Goal: Task Accomplishment & Management: Manage account settings

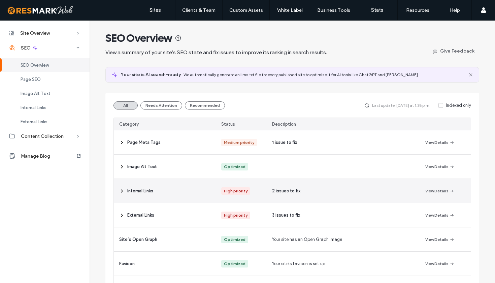
click at [119, 194] on span at bounding box center [121, 191] width 5 height 24
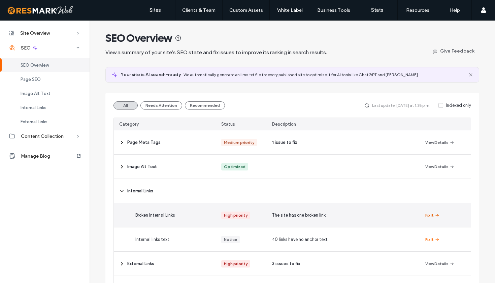
click at [427, 213] on button "Fix It" at bounding box center [432, 215] width 14 height 8
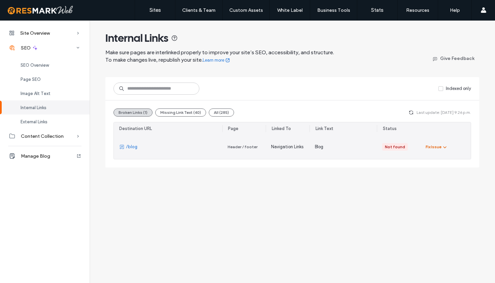
click at [447, 148] on icon "button" at bounding box center [444, 146] width 5 height 5
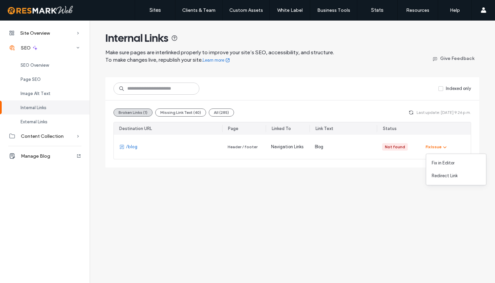
click at [305, 220] on div "Site Overview Overview Project Files Stats Form Responses Clients Activity Log …" at bounding box center [247, 152] width 495 height 262
click at [38, 65] on span "SEO Overview" at bounding box center [35, 65] width 28 height 5
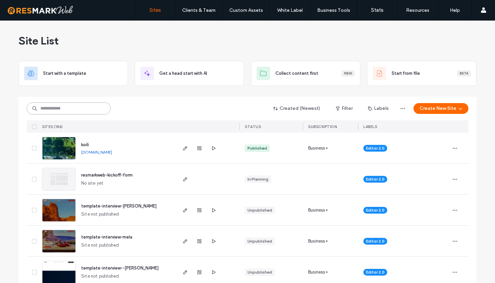
click at [71, 105] on input at bounding box center [69, 108] width 84 height 12
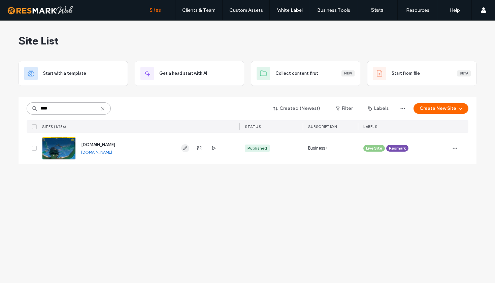
type input "****"
click at [186, 148] on use "button" at bounding box center [185, 148] width 4 height 4
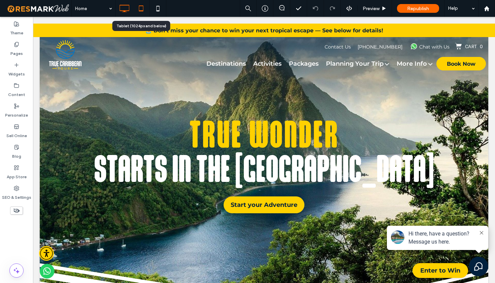
click at [143, 10] on icon at bounding box center [140, 8] width 13 height 13
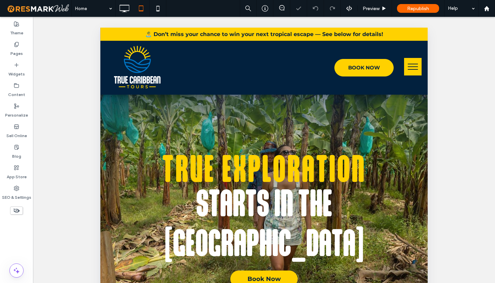
click at [413, 64] on button "menu" at bounding box center [413, 67] width 18 height 18
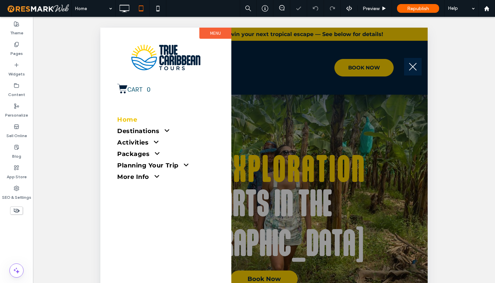
click at [413, 64] on button "menu" at bounding box center [413, 67] width 18 height 18
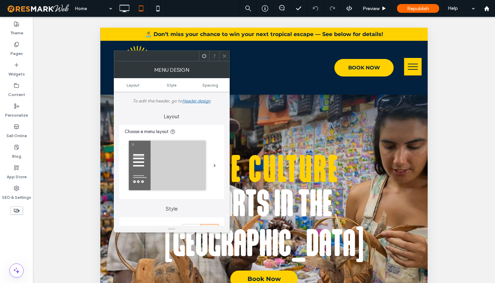
click at [225, 57] on icon at bounding box center [224, 56] width 5 height 5
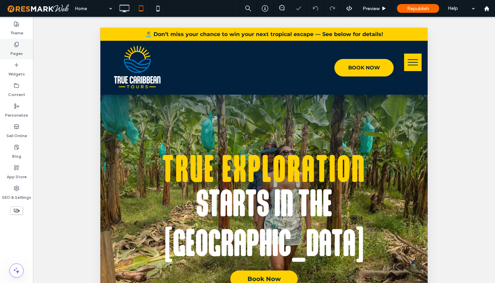
click at [21, 52] on label "Pages" at bounding box center [16, 51] width 12 height 9
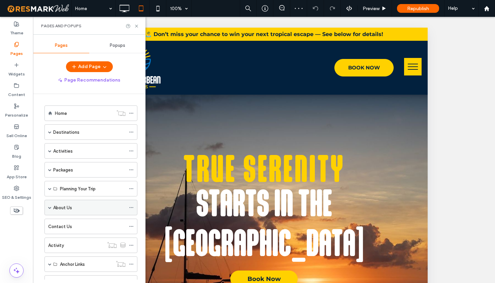
click at [51, 210] on span at bounding box center [49, 207] width 3 height 15
click at [138, 26] on icon at bounding box center [136, 26] width 5 height 5
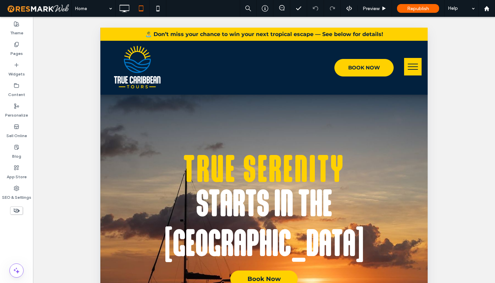
click at [416, 70] on button "menu" at bounding box center [413, 67] width 18 height 18
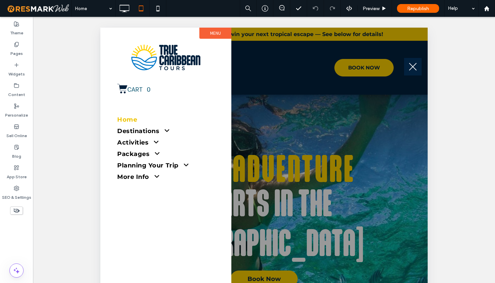
click at [416, 70] on button "menu" at bounding box center [413, 67] width 18 height 18
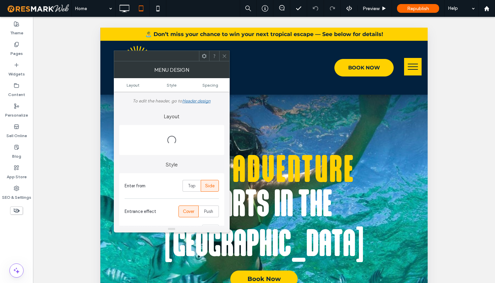
click at [416, 70] on button "menu" at bounding box center [413, 67] width 18 height 18
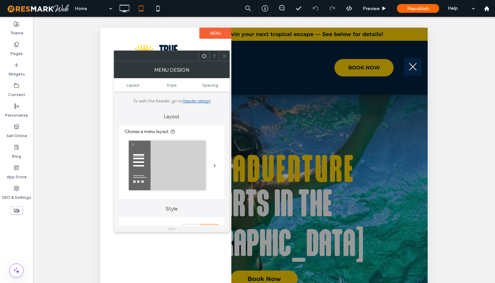
click at [225, 56] on icon at bounding box center [224, 56] width 5 height 5
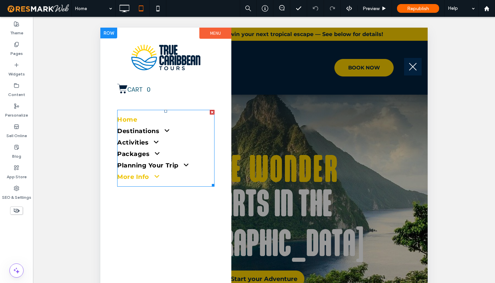
click at [158, 176] on span at bounding box center [154, 176] width 11 height 6
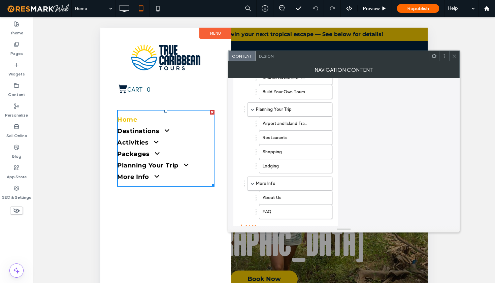
scroll to position [249, 0]
click at [336, 158] on div "Home Destinations St. Lucia Activities Boat Tours Adventure Tours Island Tours …" at bounding box center [285, 57] width 104 height 401
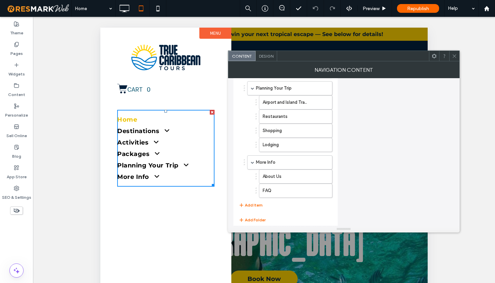
scroll to position [273, 0]
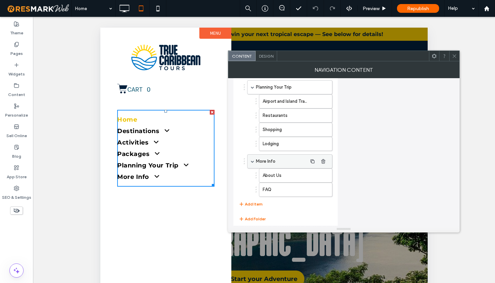
click at [252, 162] on span at bounding box center [252, 161] width 3 height 3
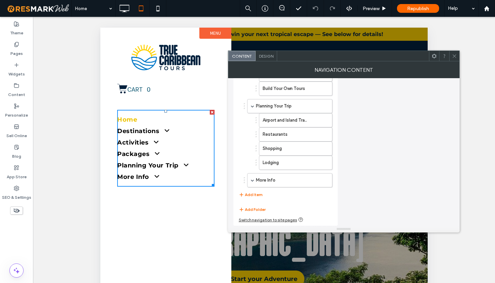
click at [457, 58] on div at bounding box center [454, 56] width 10 height 10
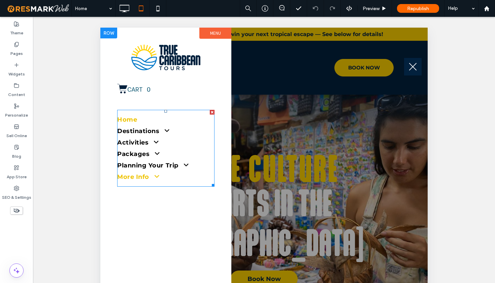
click at [156, 177] on span at bounding box center [154, 176] width 11 height 6
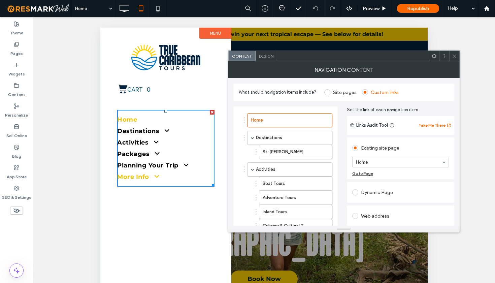
click at [156, 177] on span at bounding box center [154, 176] width 11 height 6
click at [456, 58] on use at bounding box center [453, 55] width 3 height 3
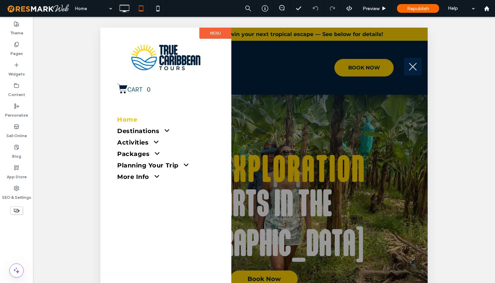
click at [393, 103] on div at bounding box center [263, 243] width 327 height 431
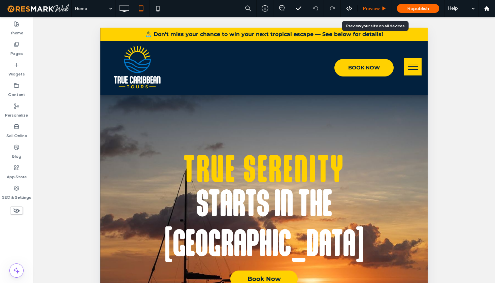
click at [373, 10] on span "Preview" at bounding box center [371, 9] width 17 height 6
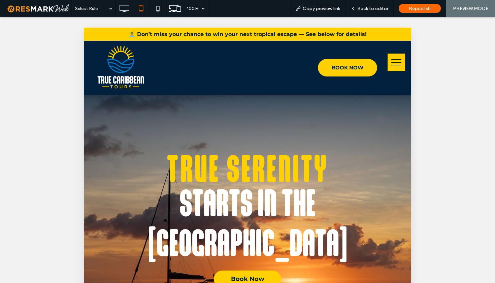
click at [398, 70] on button "menu" at bounding box center [396, 63] width 18 height 18
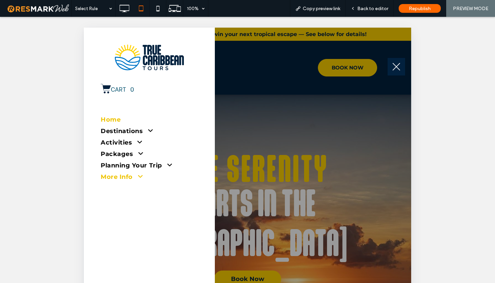
click at [136, 176] on span at bounding box center [138, 176] width 11 height 6
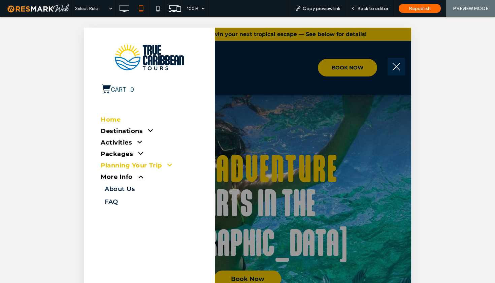
click at [166, 165] on span at bounding box center [167, 165] width 11 height 6
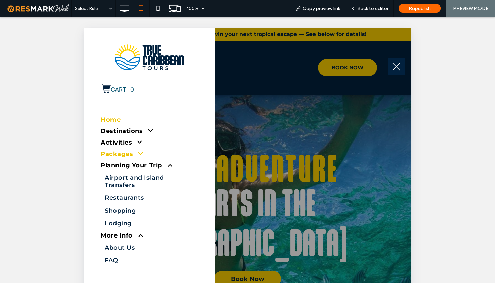
click at [138, 153] on span at bounding box center [138, 153] width 11 height 6
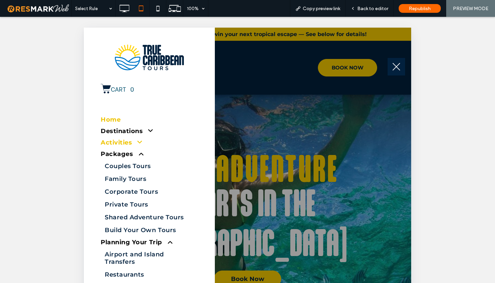
click at [141, 141] on span at bounding box center [137, 142] width 11 height 6
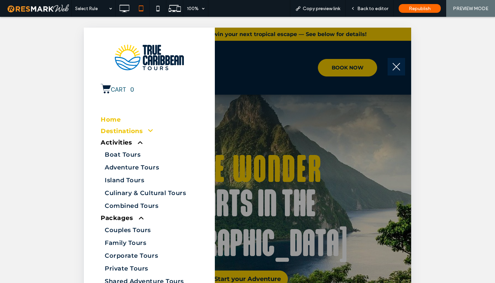
click at [147, 132] on span at bounding box center [148, 131] width 11 height 6
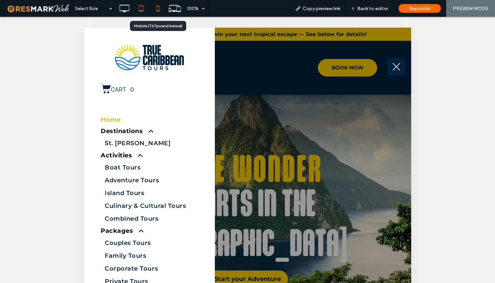
click at [158, 10] on use at bounding box center [157, 8] width 3 height 5
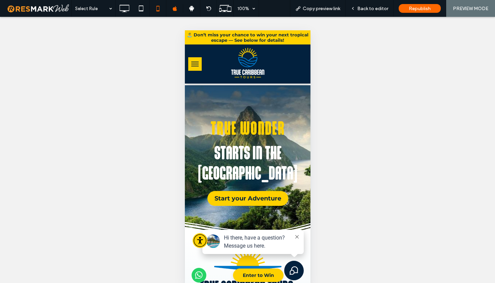
click at [195, 63] on button "menu" at bounding box center [194, 63] width 13 height 13
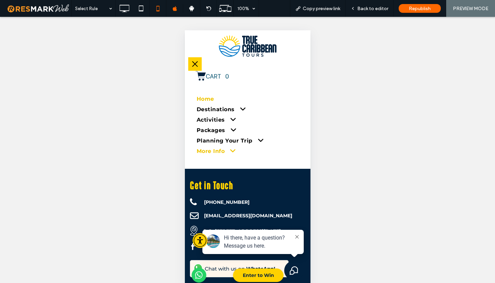
click at [233, 152] on span at bounding box center [229, 150] width 13 height 7
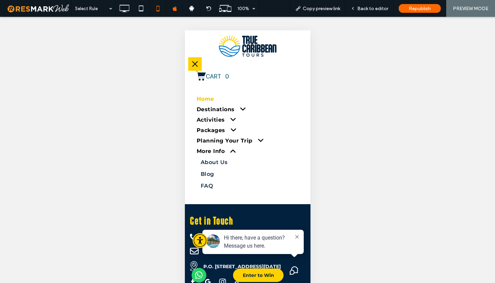
click at [197, 64] on button "menu" at bounding box center [194, 63] width 13 height 13
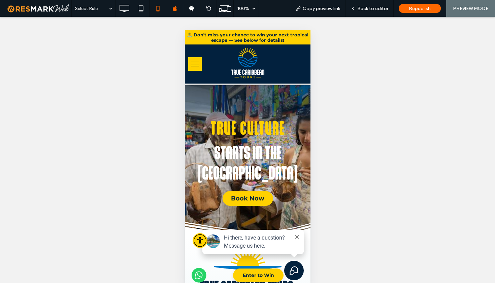
click at [195, 62] on button "menu" at bounding box center [194, 63] width 13 height 13
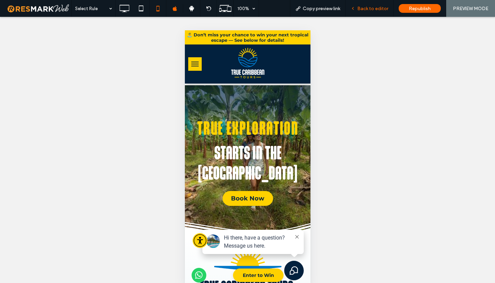
click at [377, 5] on div "Back to editor" at bounding box center [369, 8] width 48 height 17
click at [370, 7] on span "Back to editor" at bounding box center [372, 9] width 31 height 6
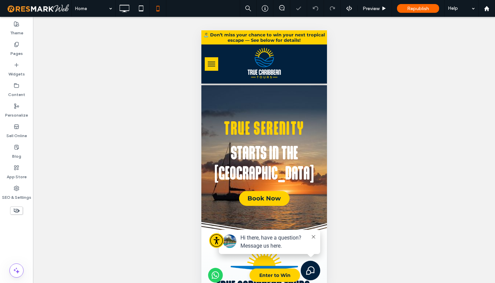
click at [211, 63] on button "menu" at bounding box center [210, 63] width 13 height 13
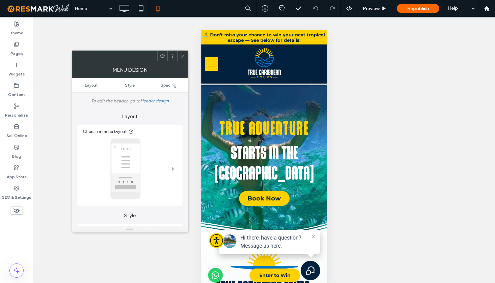
click at [185, 59] on span at bounding box center [182, 56] width 5 height 10
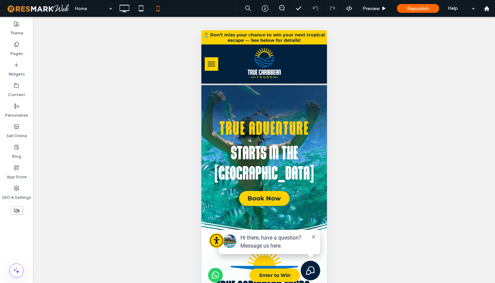
click at [214, 66] on span "menu" at bounding box center [210, 66] width 7 height 1
click at [214, 66] on button "menu" at bounding box center [210, 63] width 13 height 13
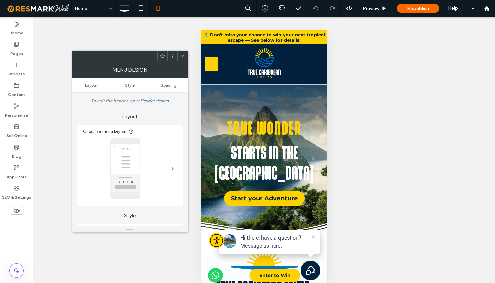
click at [214, 66] on span "menu" at bounding box center [210, 66] width 7 height 1
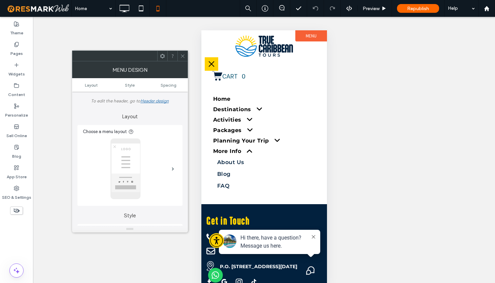
click at [183, 55] on icon at bounding box center [182, 56] width 5 height 5
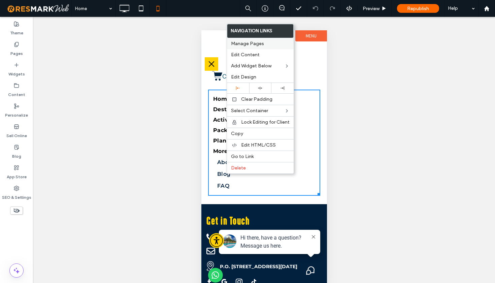
click at [253, 43] on span "Manage Pages" at bounding box center [247, 44] width 33 height 6
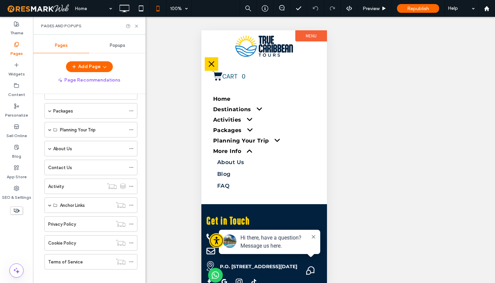
scroll to position [66, 0]
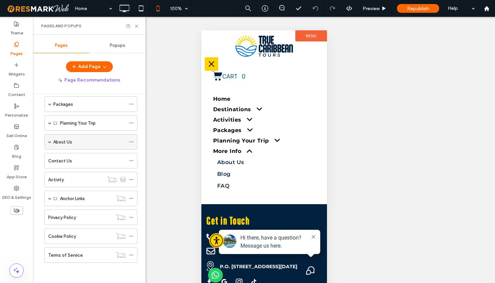
click at [50, 144] on span at bounding box center [49, 141] width 3 height 15
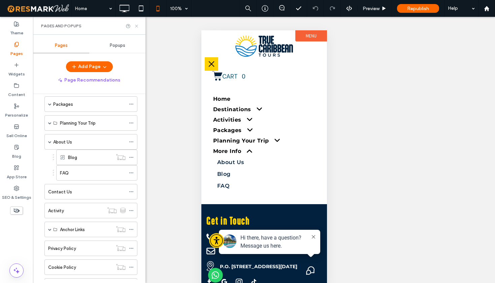
click at [137, 27] on icon at bounding box center [136, 26] width 5 height 5
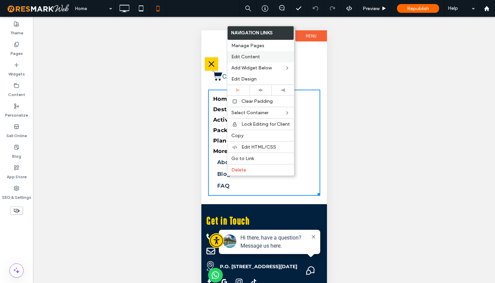
click at [247, 56] on span "Edit Content" at bounding box center [245, 57] width 29 height 6
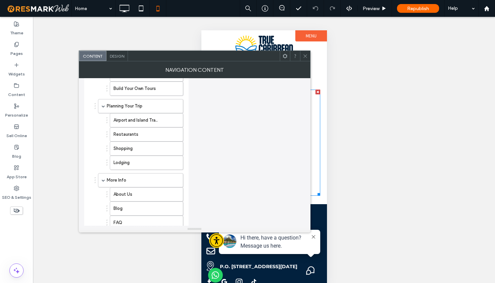
scroll to position [281, 0]
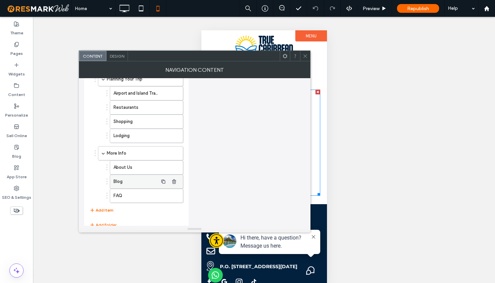
click at [155, 183] on label "Blog" at bounding box center [135, 181] width 44 height 13
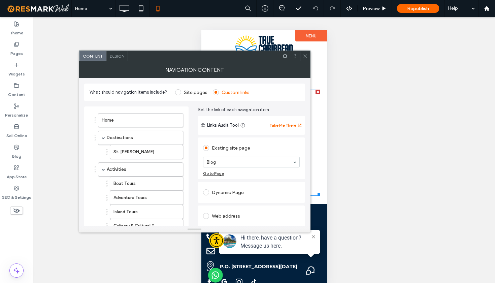
scroll to position [-1, 0]
click at [306, 58] on icon at bounding box center [305, 56] width 5 height 5
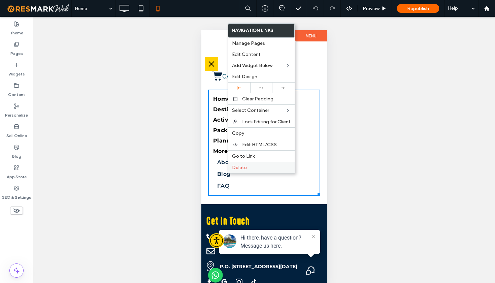
click at [236, 168] on span "Delete" at bounding box center [239, 168] width 15 height 6
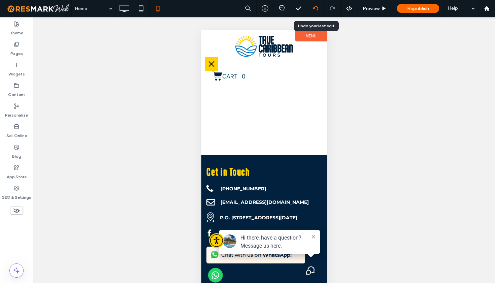
click at [315, 11] on icon at bounding box center [315, 8] width 5 height 5
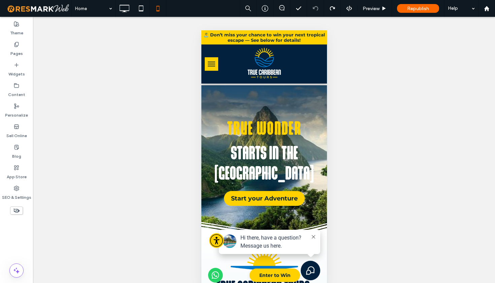
click at [210, 63] on button "menu" at bounding box center [210, 63] width 13 height 13
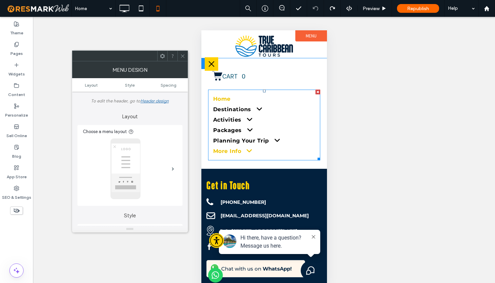
click at [249, 151] on span at bounding box center [245, 150] width 13 height 7
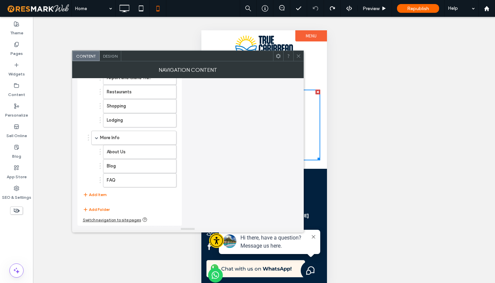
scroll to position [296, 0]
click at [168, 167] on icon "button" at bounding box center [167, 165] width 5 height 5
click at [300, 57] on icon at bounding box center [298, 56] width 5 height 5
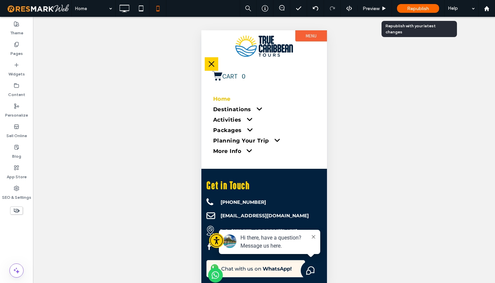
click at [412, 9] on span "Republish" at bounding box center [418, 9] width 22 height 6
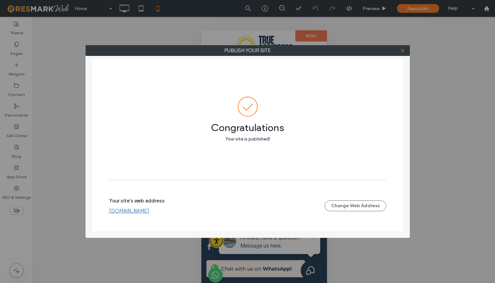
click at [403, 52] on icon at bounding box center [402, 50] width 5 height 5
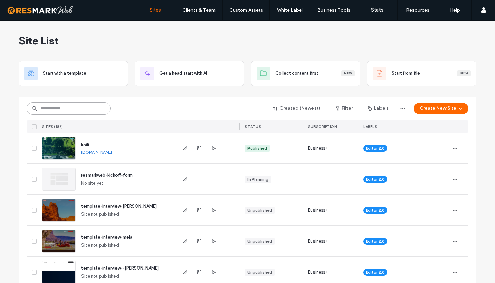
click at [62, 111] on input at bounding box center [69, 108] width 84 height 12
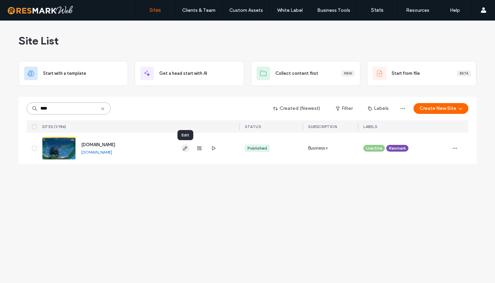
type input "****"
click at [184, 149] on use "button" at bounding box center [185, 148] width 4 height 4
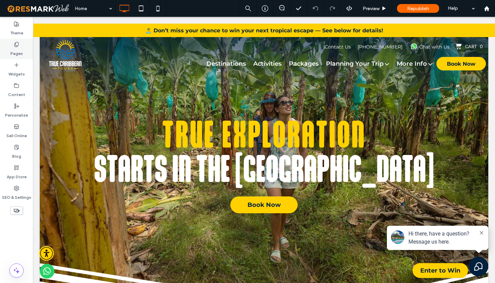
click at [14, 52] on label "Pages" at bounding box center [16, 51] width 12 height 9
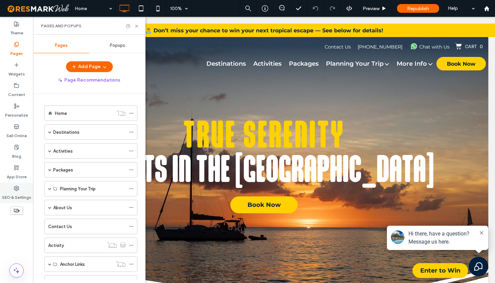
click at [19, 192] on label "SEO & Settings" at bounding box center [16, 195] width 29 height 9
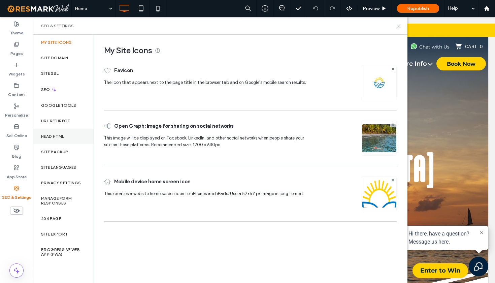
click at [60, 136] on label "Head HTML" at bounding box center [52, 136] width 23 height 5
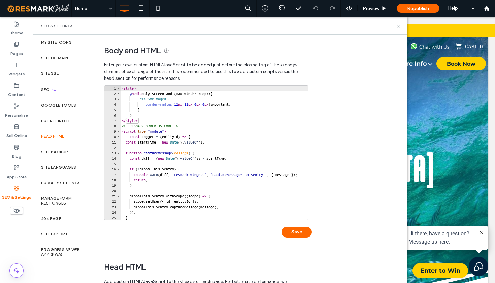
click at [388, 190] on div "Body end HTML Enter your own custom HTML/​JavaScript to be added just before th…" at bounding box center [250, 159] width 313 height 248
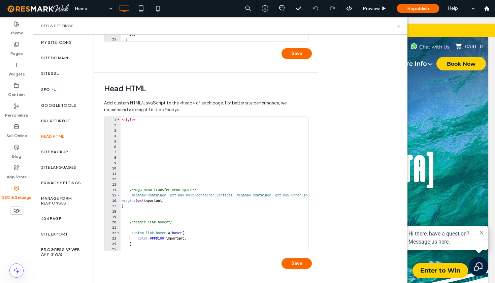
scroll to position [178, 0]
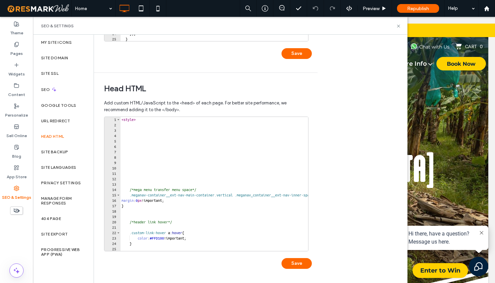
type textarea "*"
click at [259, 242] on div "< style > /*mega menu transfer menu space*/ .meganav-container__ext-nav-main-co…" at bounding box center [253, 189] width 267 height 145
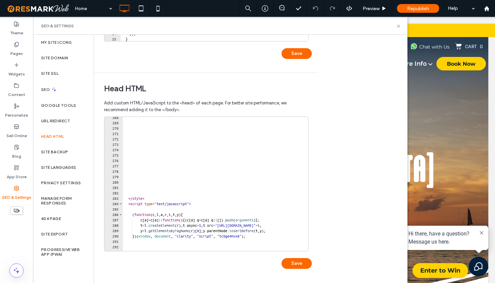
scroll to position [1444, 0]
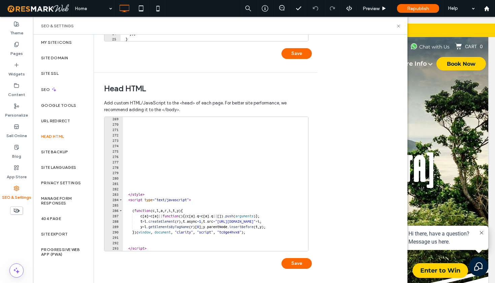
click at [163, 247] on div at bounding box center [256, 247] width 267 height 7
type textarea "*********"
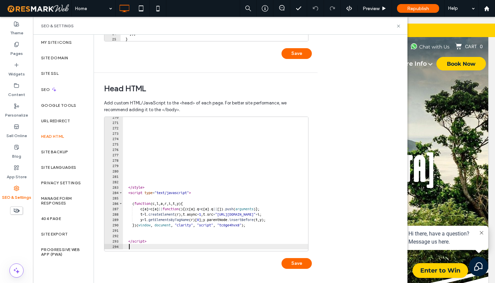
scroll to position [1455, 0]
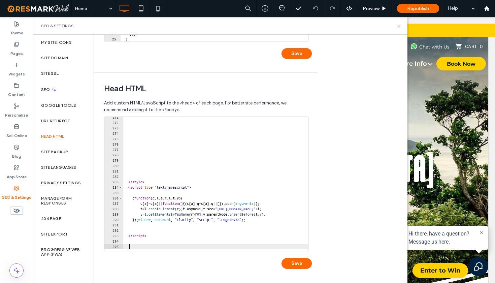
paste textarea "**********"
type textarea "**********"
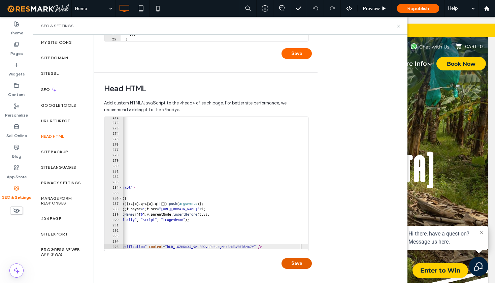
click at [299, 265] on button "Save" at bounding box center [296, 263] width 30 height 11
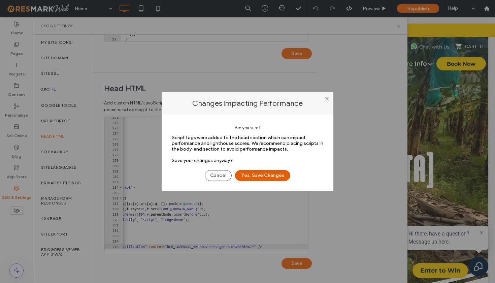
click at [260, 176] on button "Yes, Save Changes" at bounding box center [262, 175] width 55 height 11
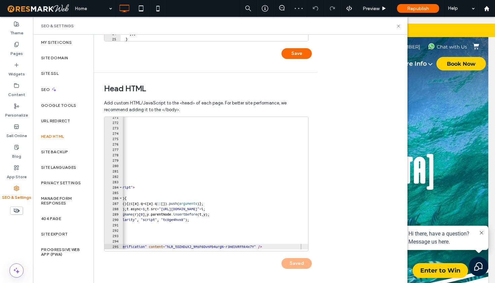
scroll to position [0, 0]
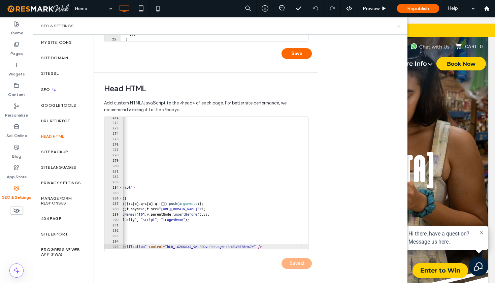
click at [397, 27] on use at bounding box center [398, 26] width 3 height 3
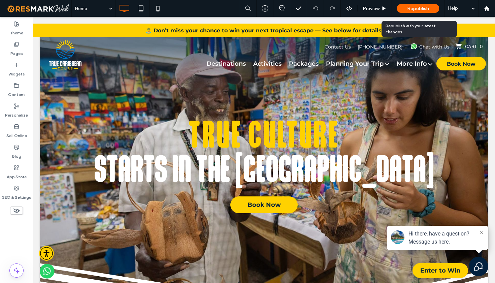
click at [410, 9] on span "Republish" at bounding box center [418, 9] width 22 height 6
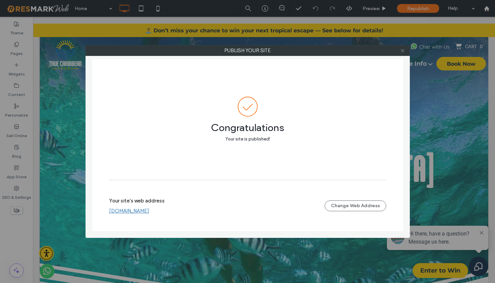
click at [403, 52] on icon at bounding box center [402, 50] width 5 height 5
